Goal: Ask a question

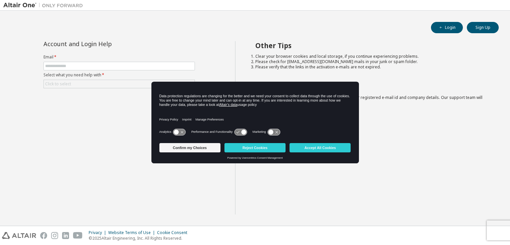
click at [184, 131] on icon at bounding box center [179, 132] width 12 height 6
click at [237, 130] on icon at bounding box center [240, 132] width 12 height 6
click at [274, 130] on icon at bounding box center [274, 132] width 12 height 6
click at [243, 130] on icon at bounding box center [243, 131] width 5 height 5
click at [239, 133] on icon at bounding box center [240, 132] width 12 height 6
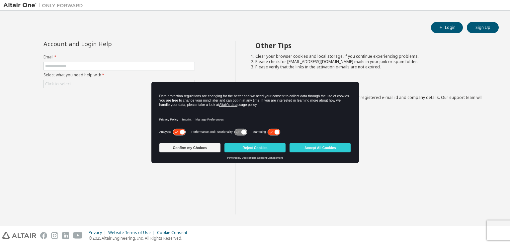
click at [242, 131] on icon at bounding box center [243, 131] width 5 height 5
click at [336, 149] on button "Accept All Cookies" at bounding box center [320, 147] width 61 height 9
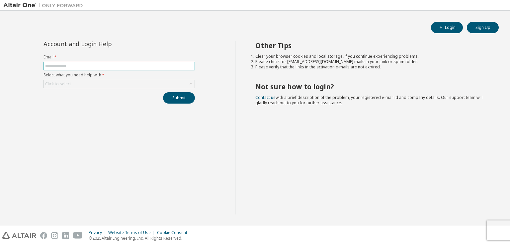
click at [94, 67] on input "text" at bounding box center [119, 65] width 148 height 5
type input "**********"
click at [78, 84] on div "Click to select" at bounding box center [119, 84] width 151 height 8
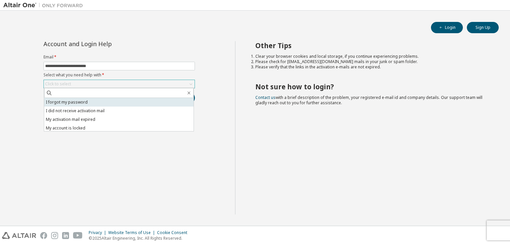
click at [95, 104] on li "I forgot my password" at bounding box center [118, 102] width 149 height 9
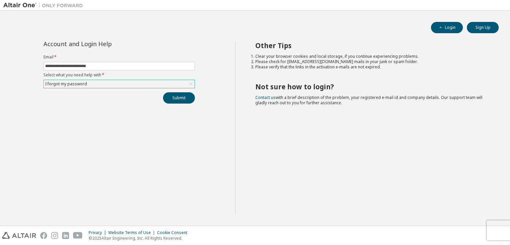
click at [183, 103] on div "**********" at bounding box center [119, 127] width 232 height 173
click at [182, 99] on button "Submit" at bounding box center [179, 97] width 32 height 11
click at [181, 101] on button "Submit" at bounding box center [179, 97] width 32 height 11
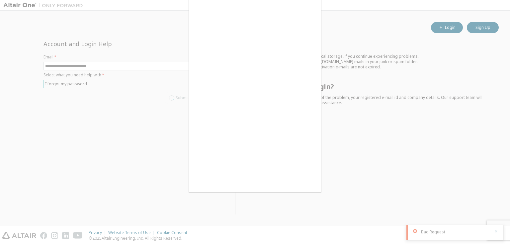
click at [348, 162] on div at bounding box center [255, 122] width 510 height 245
